Goal: Check status: Check status

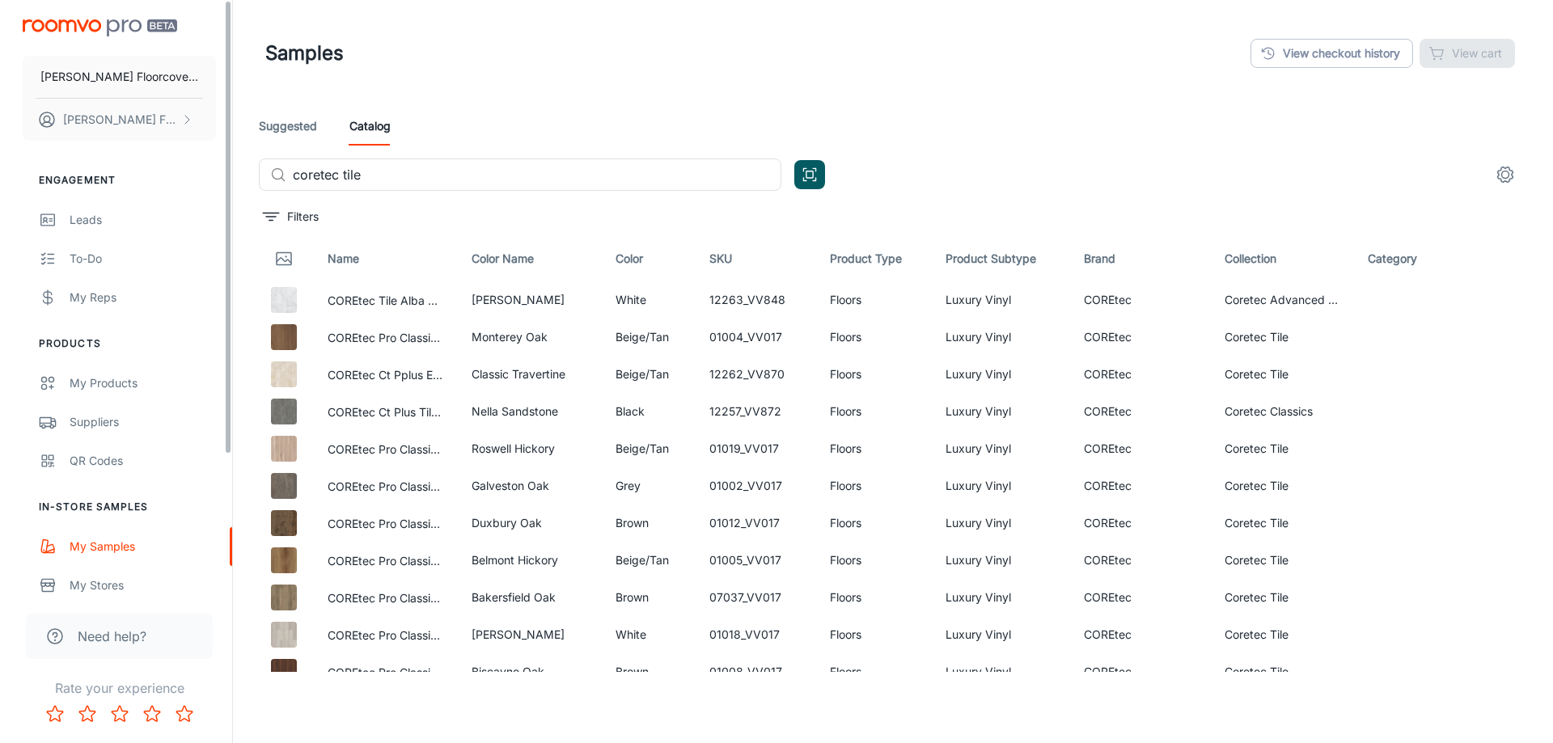
scroll to position [845, 0]
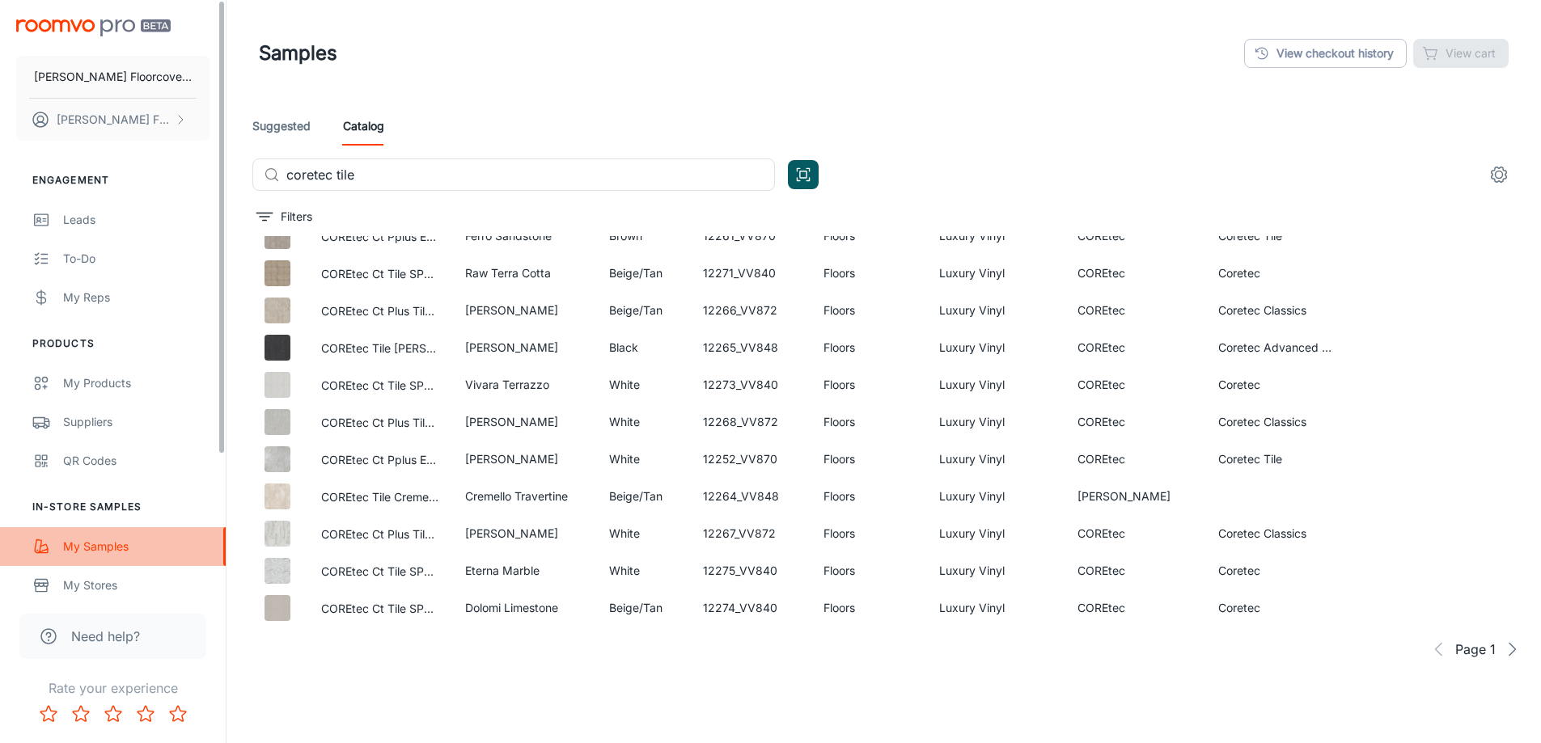
click at [99, 541] on div "My Samples" at bounding box center [136, 547] width 146 height 18
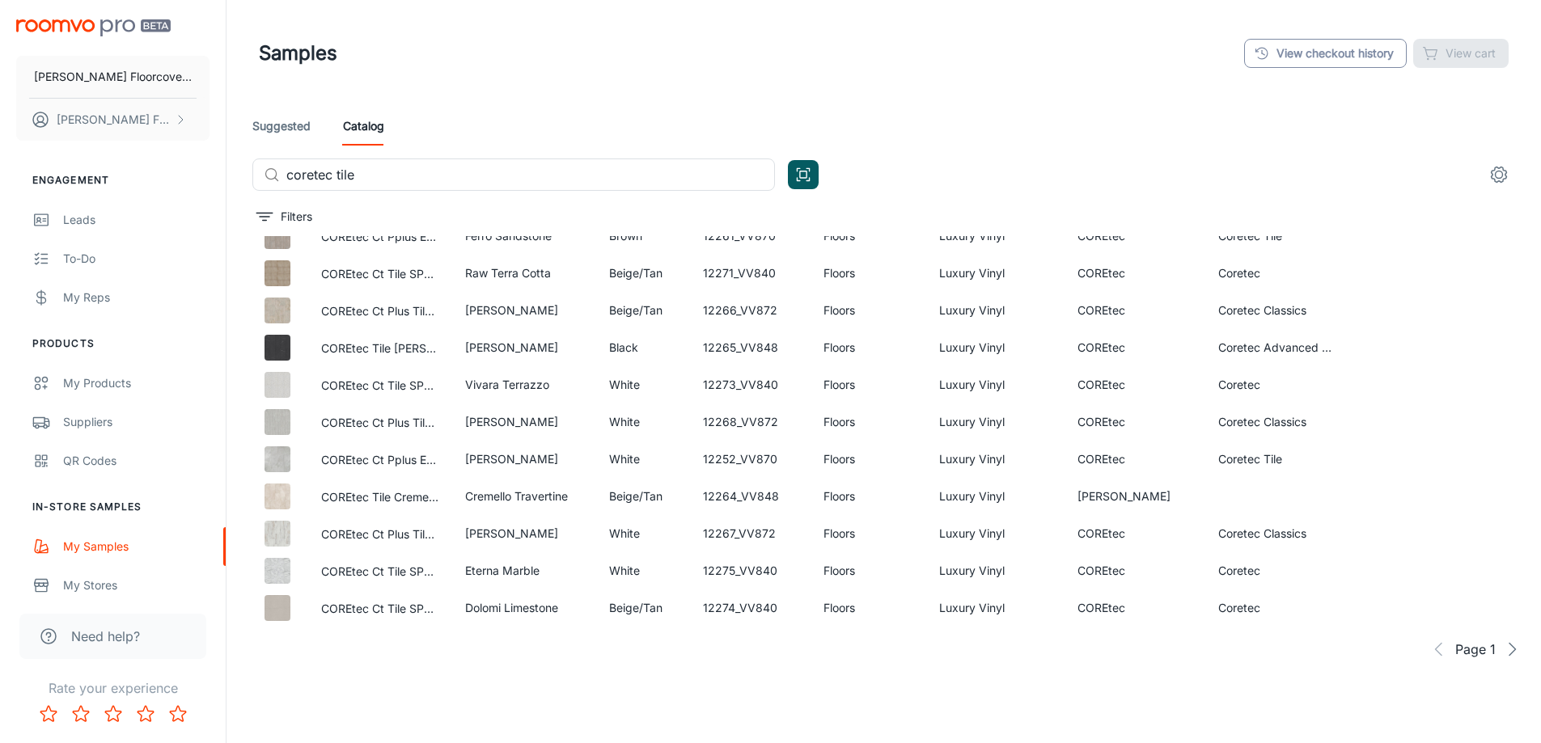
click at [1318, 59] on link "View checkout history" at bounding box center [1325, 53] width 163 height 29
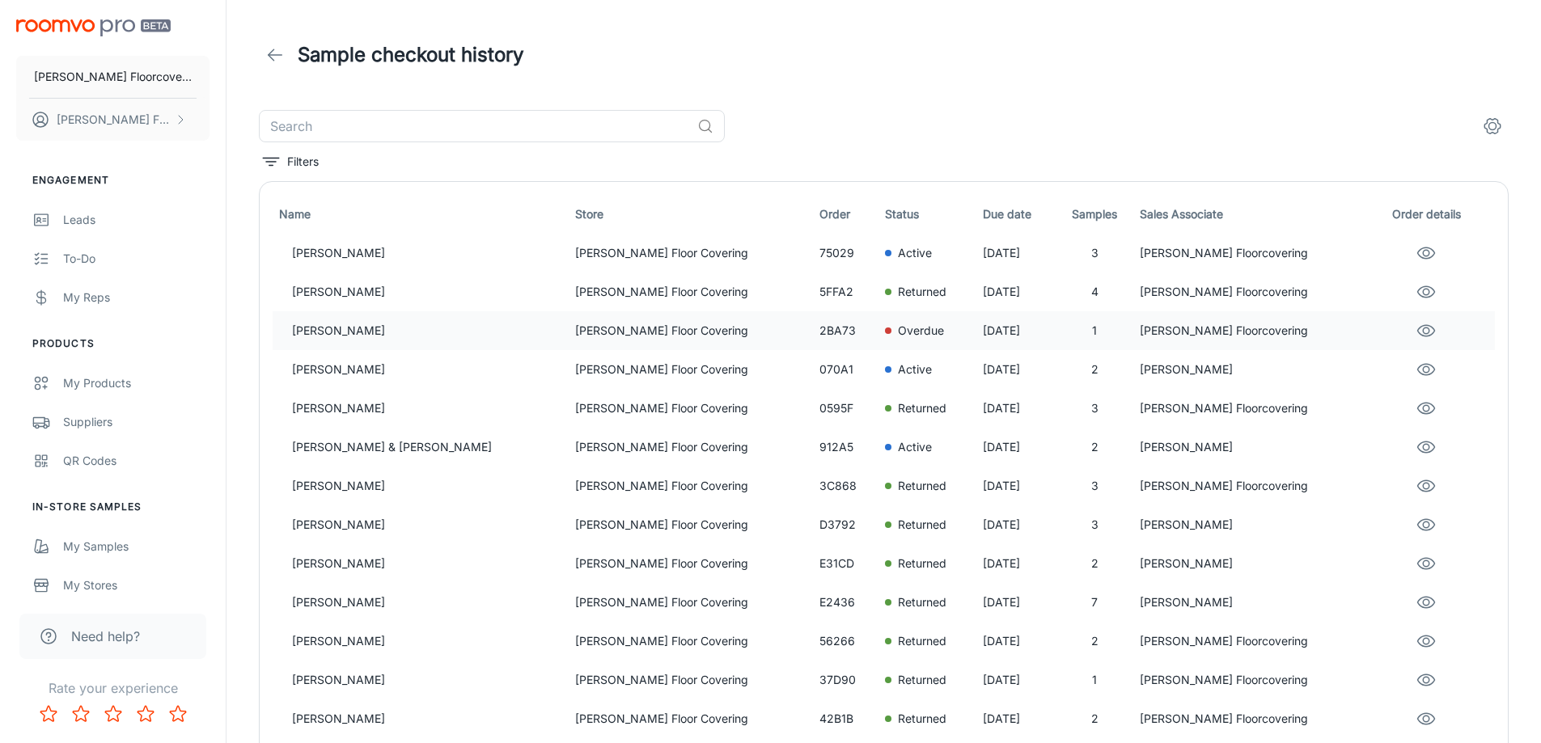
click at [396, 329] on p "[PERSON_NAME]" at bounding box center [427, 331] width 270 height 18
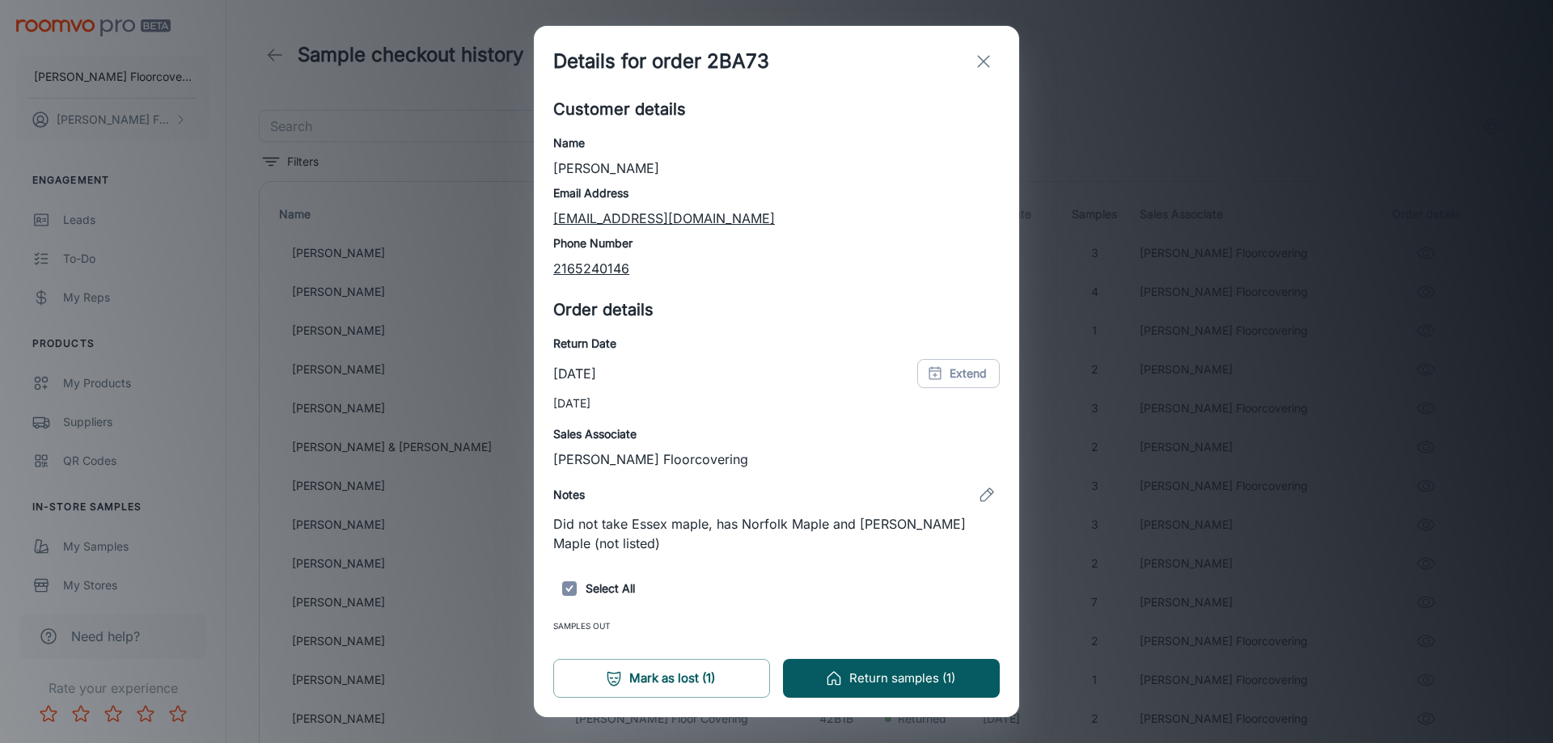
scroll to position [56, 0]
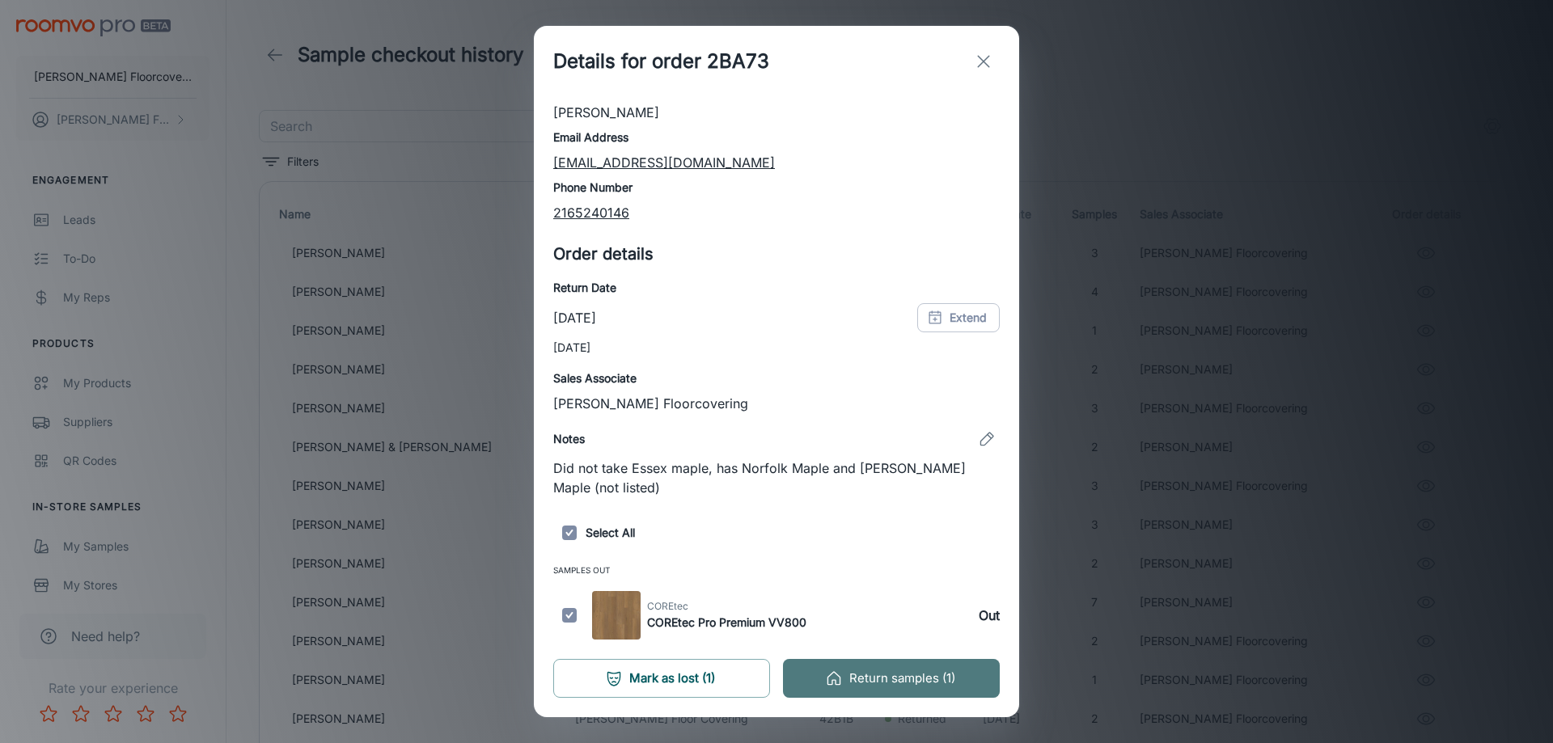
click at [861, 679] on button "Return samples (1)" at bounding box center [891, 678] width 217 height 39
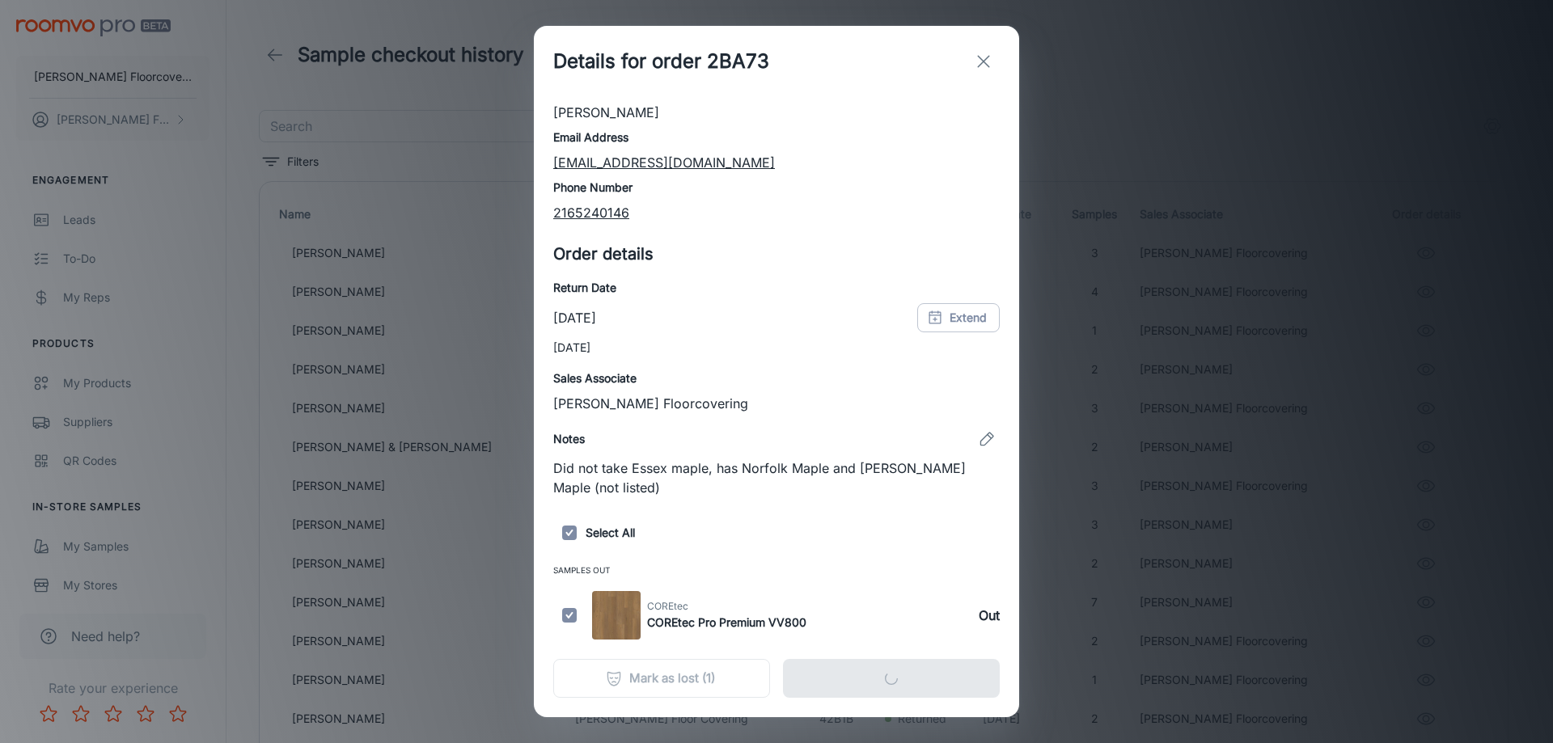
scroll to position [0, 0]
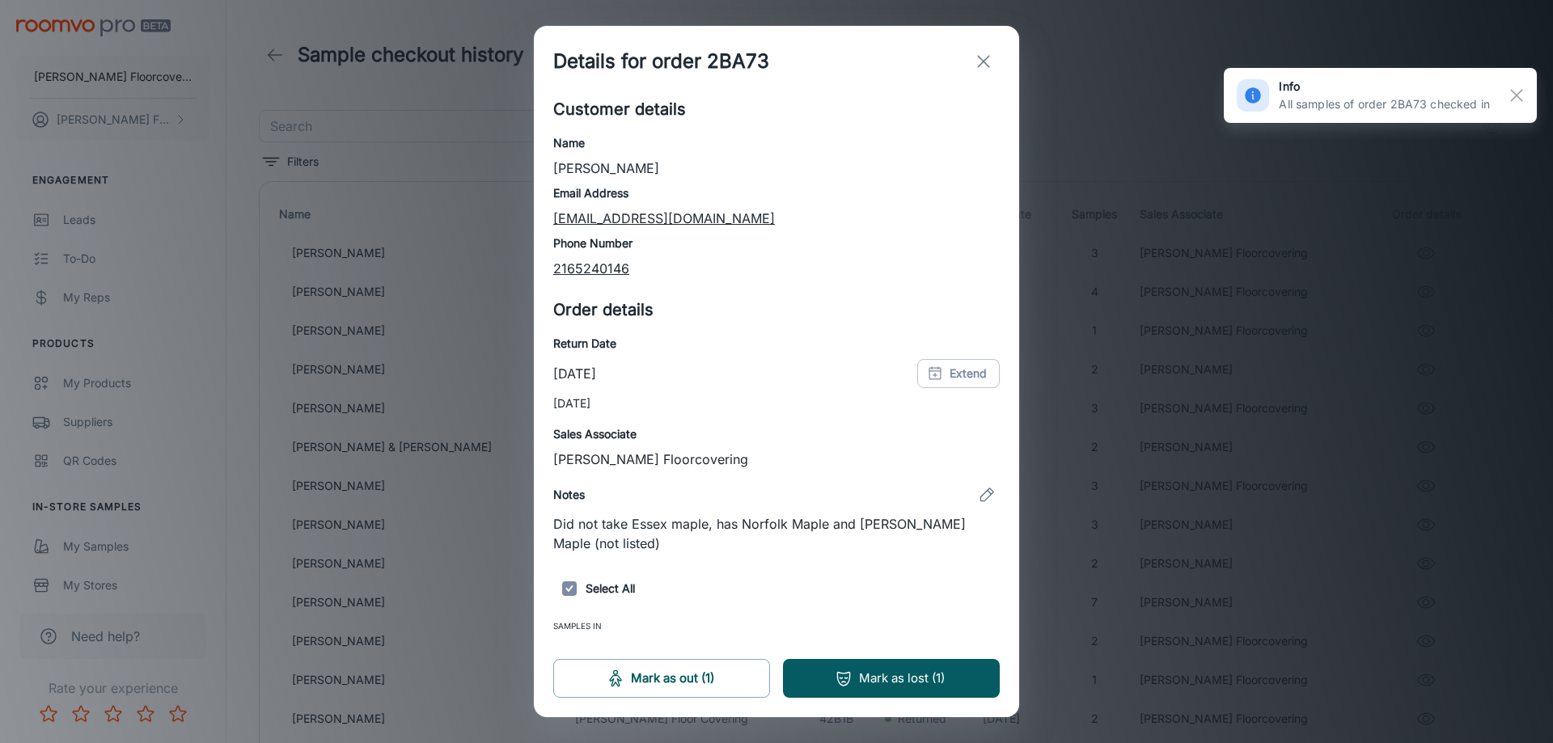
click at [988, 63] on icon "exit" at bounding box center [983, 61] width 19 height 19
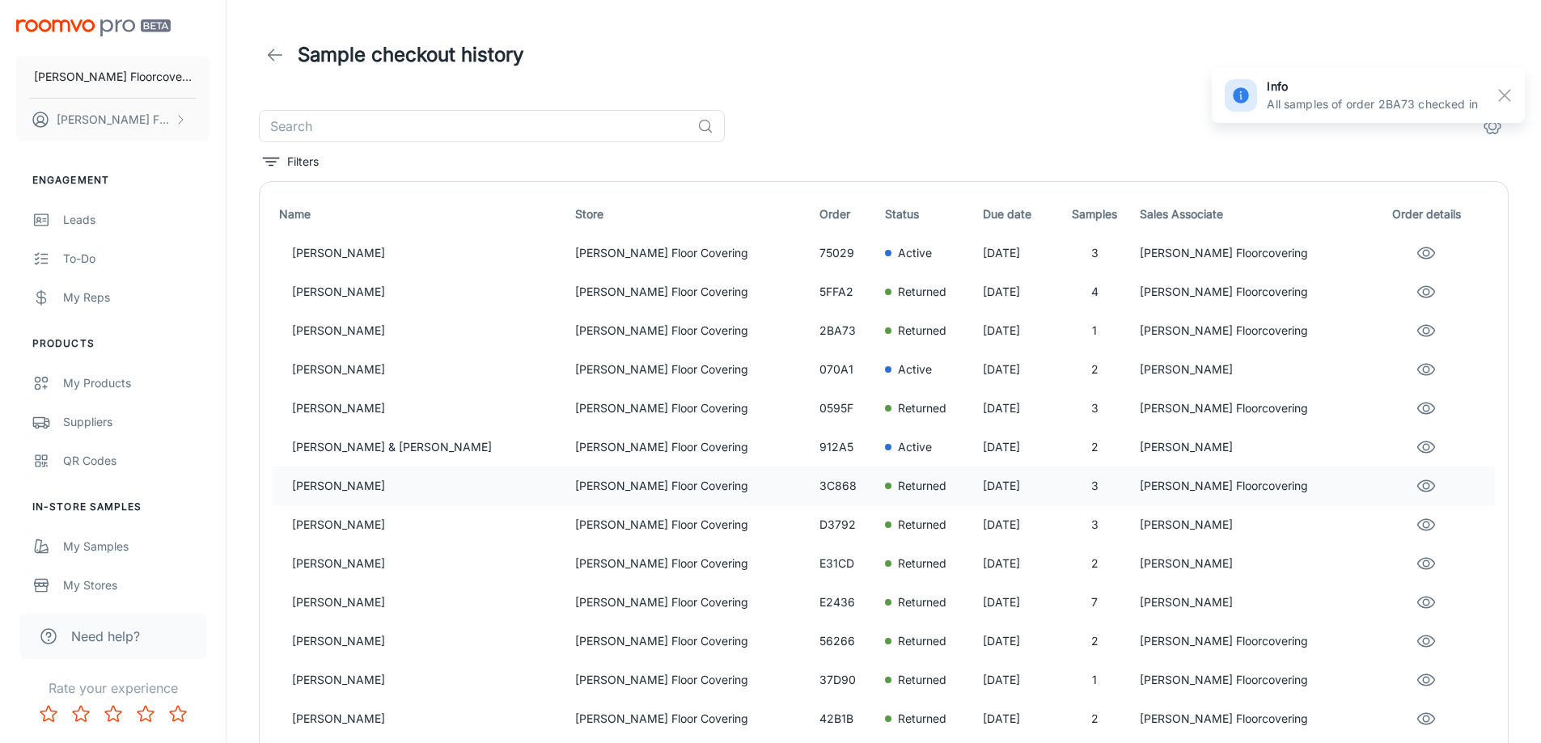
click at [323, 487] on p "[PERSON_NAME]" at bounding box center [427, 486] width 270 height 18
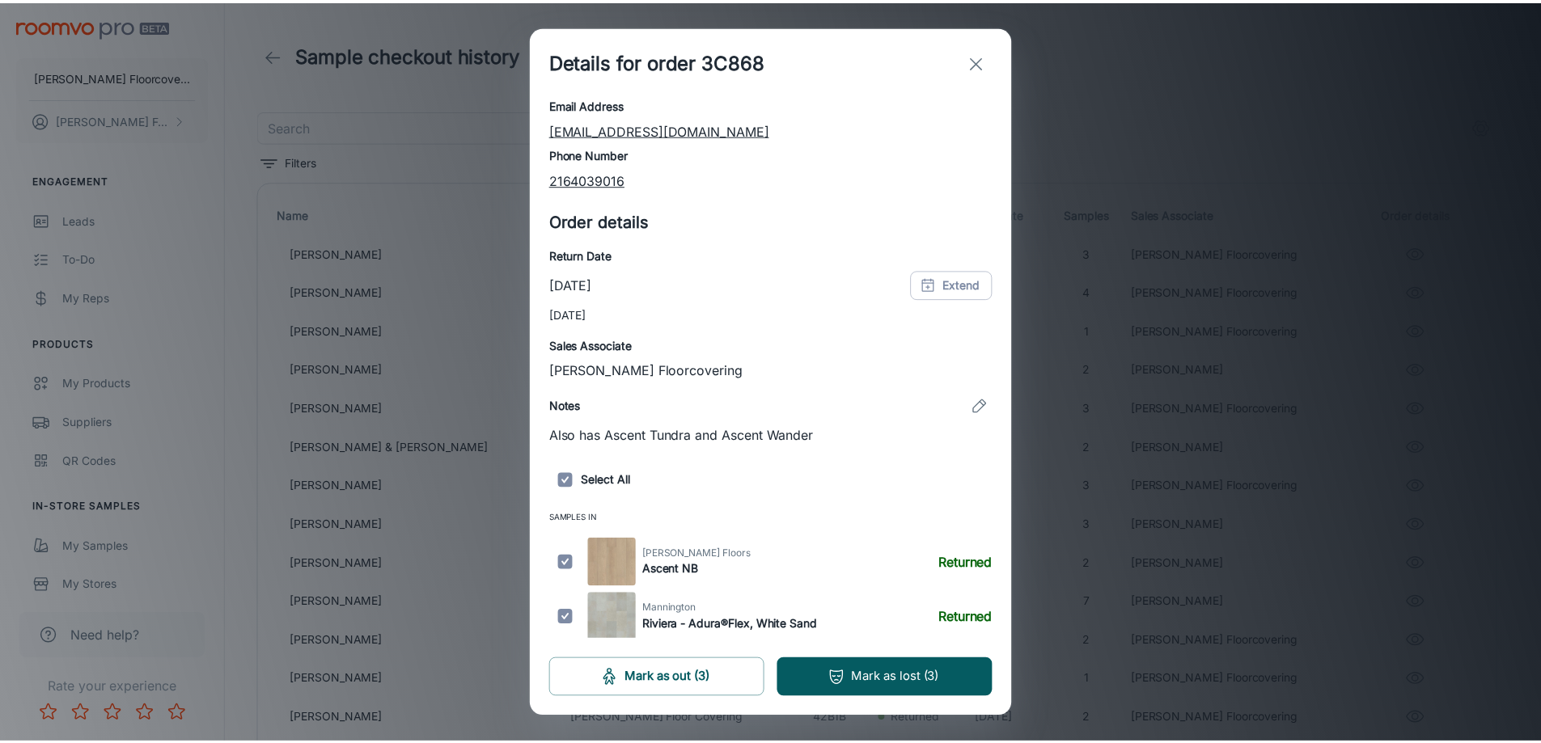
scroll to position [146, 0]
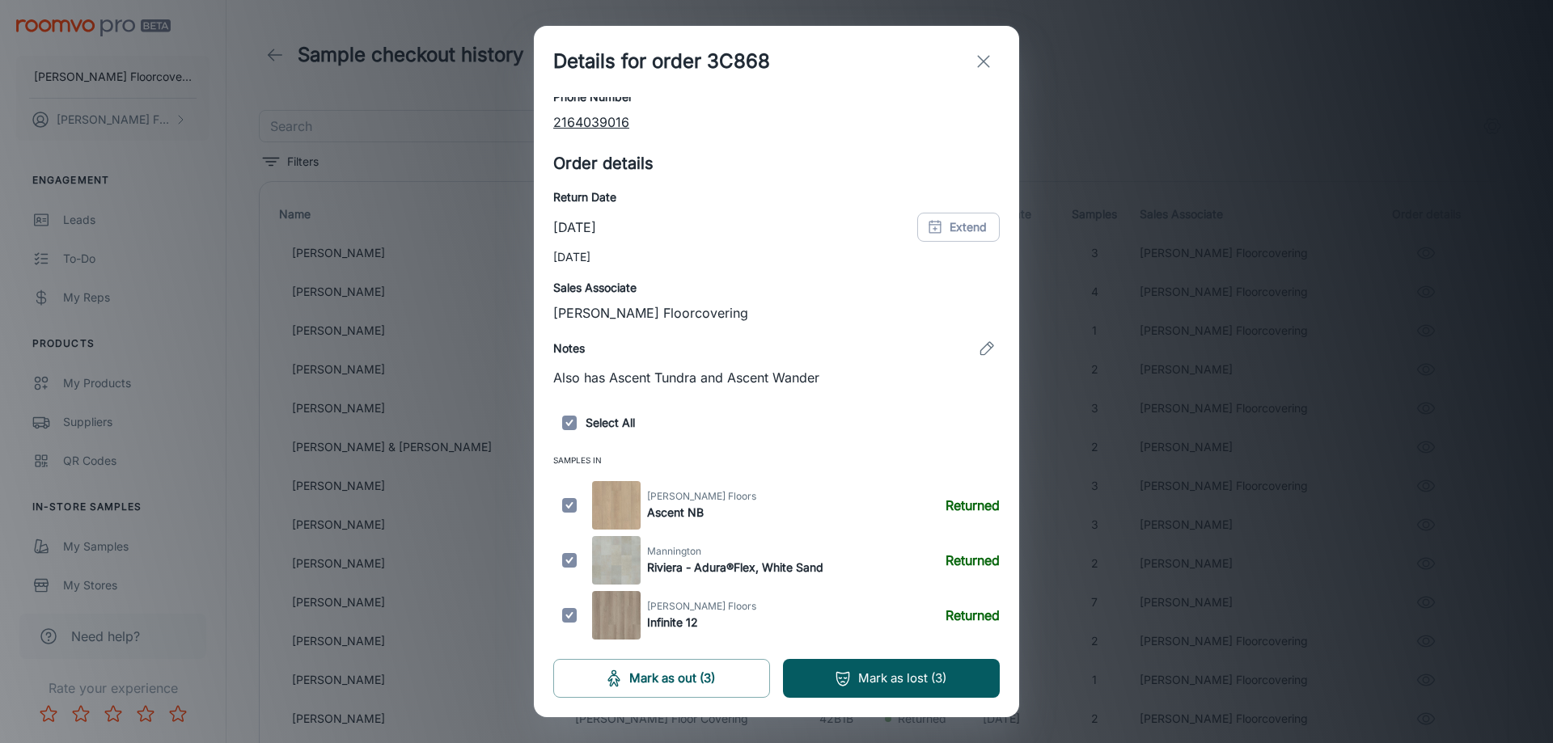
click at [982, 61] on line "exit" at bounding box center [983, 61] width 11 height 11
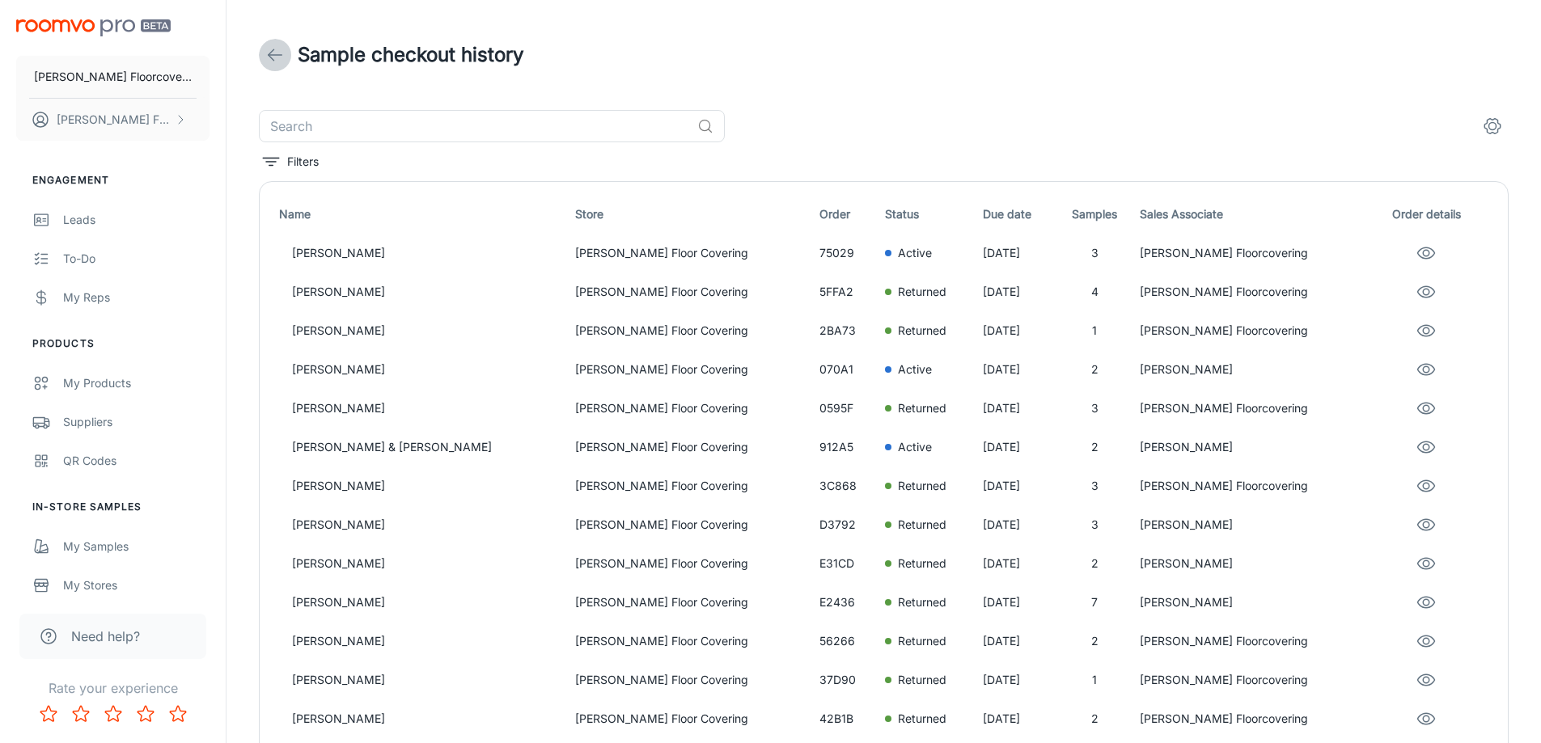
click at [271, 54] on icon at bounding box center [274, 54] width 19 height 19
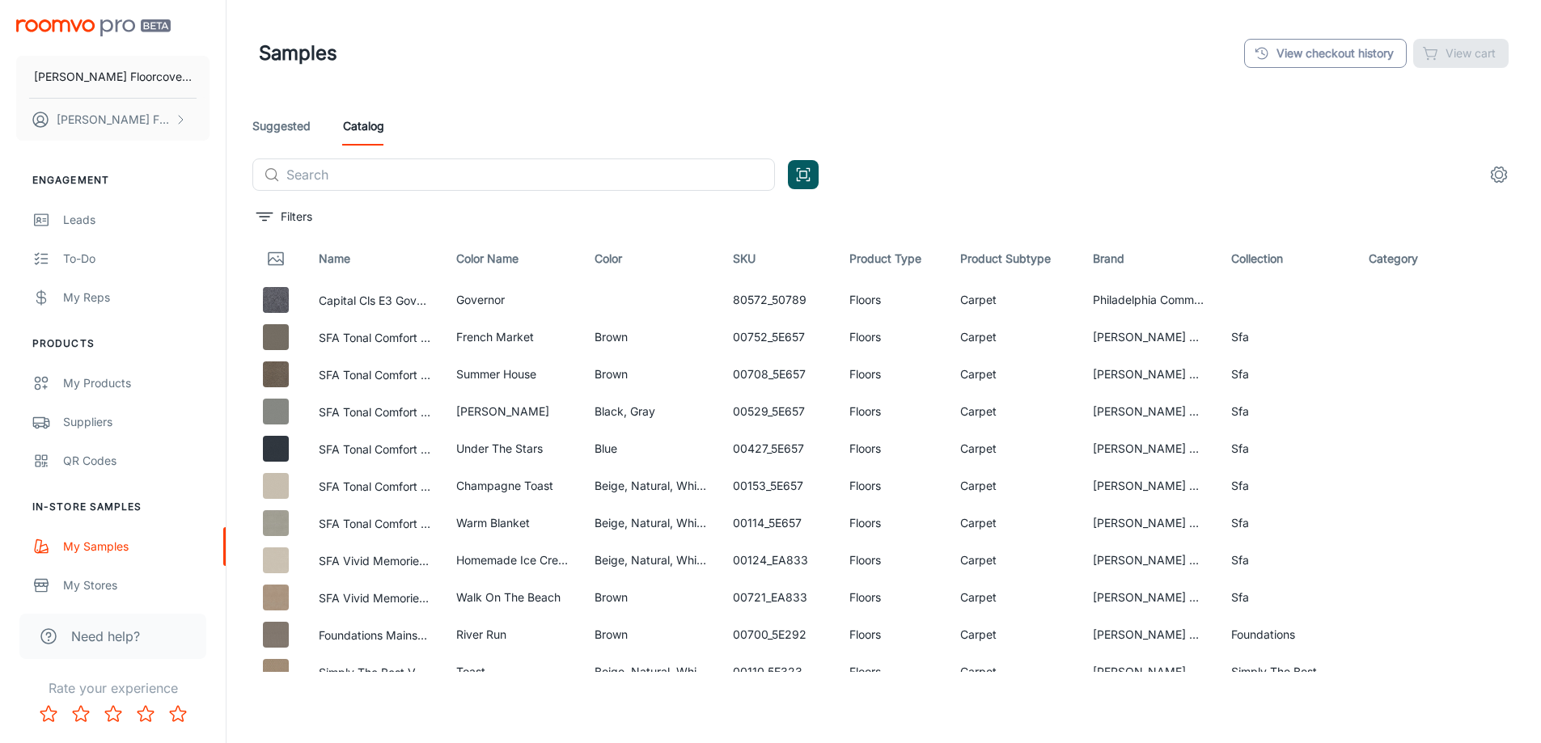
click at [1293, 44] on link "View checkout history" at bounding box center [1325, 53] width 163 height 29
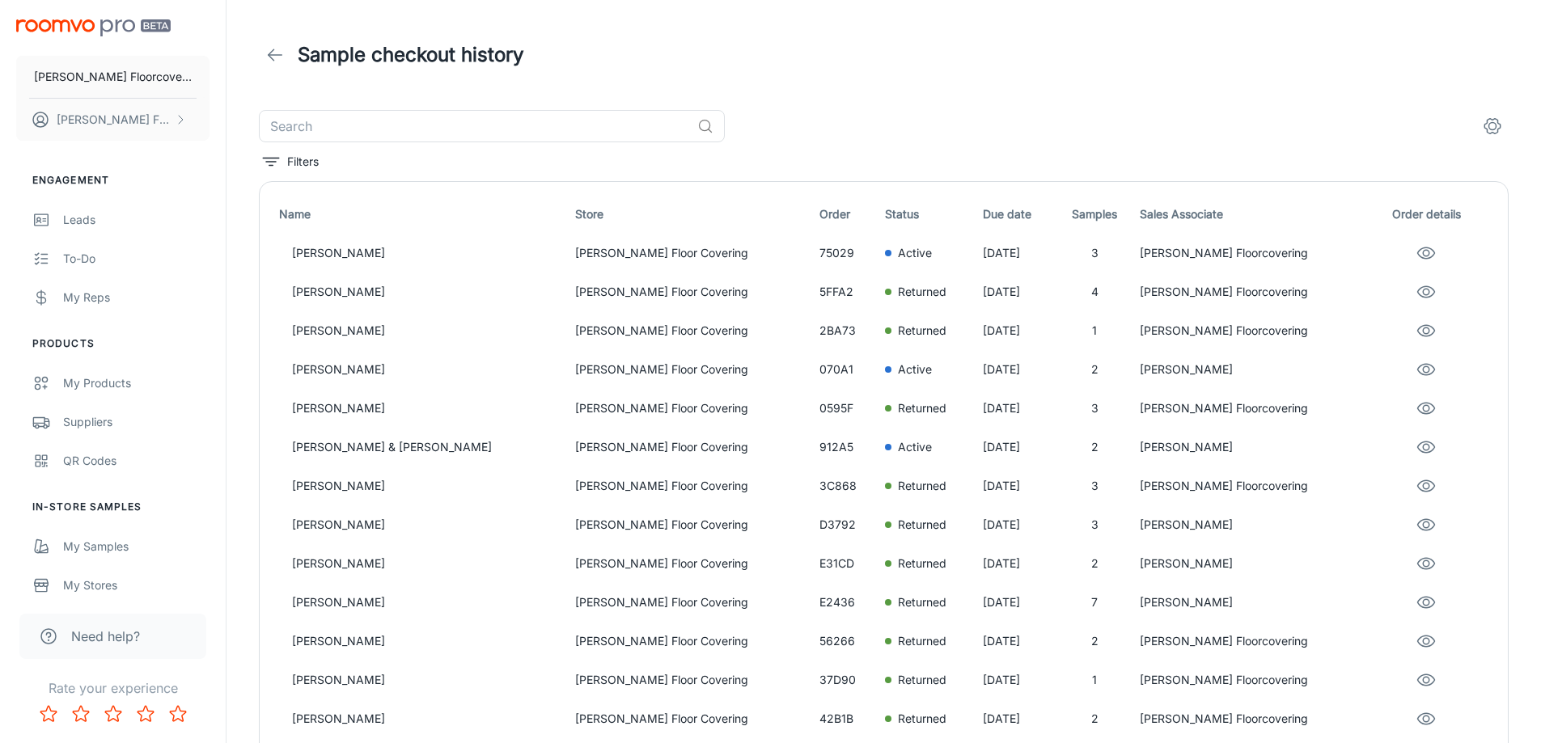
click at [955, 75] on div "Sample checkout history" at bounding box center [884, 54] width 1250 height 45
